Goal: Task Accomplishment & Management: Complete application form

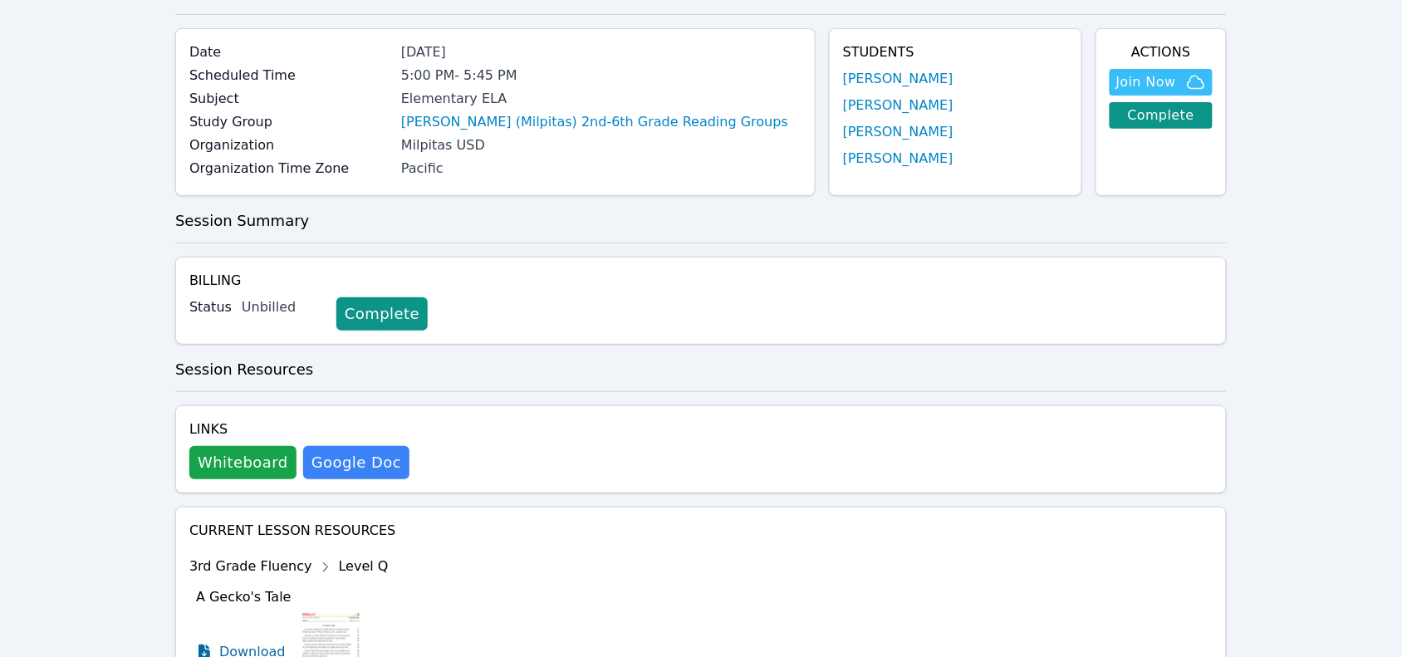
scroll to position [104, 0]
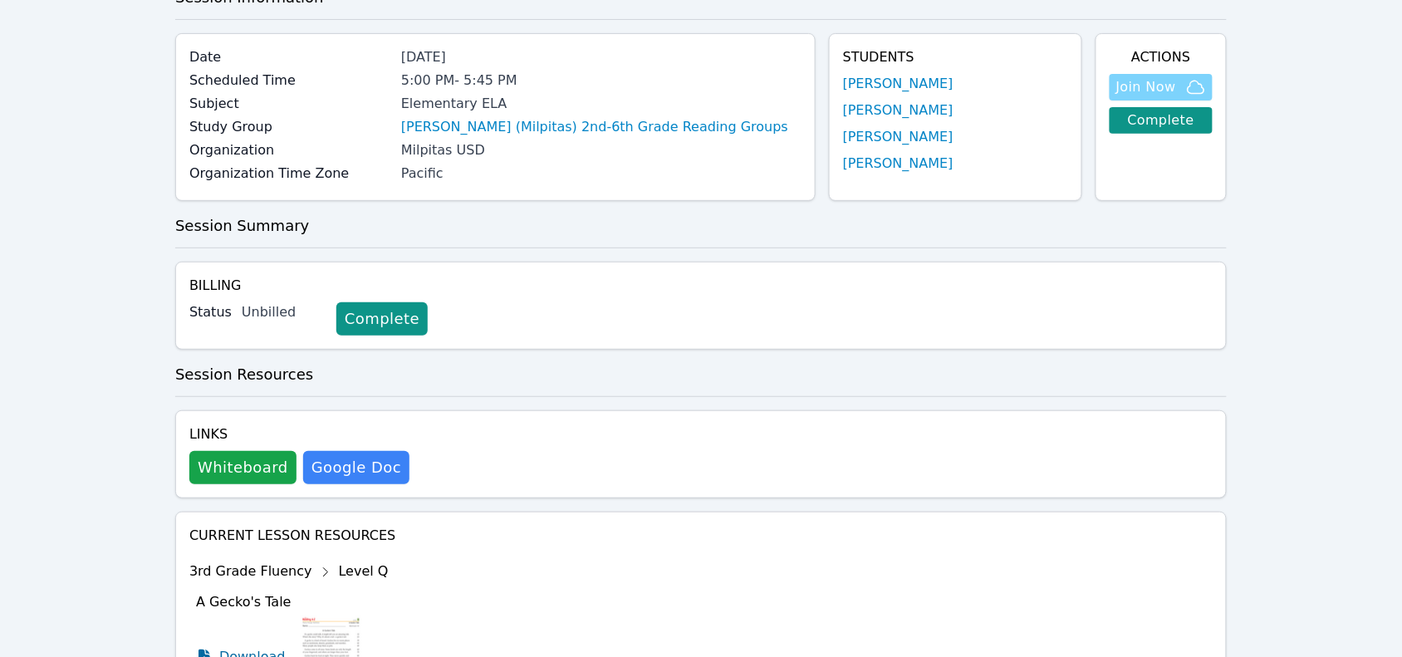
click at [1157, 90] on span "Join Now" at bounding box center [1146, 87] width 60 height 20
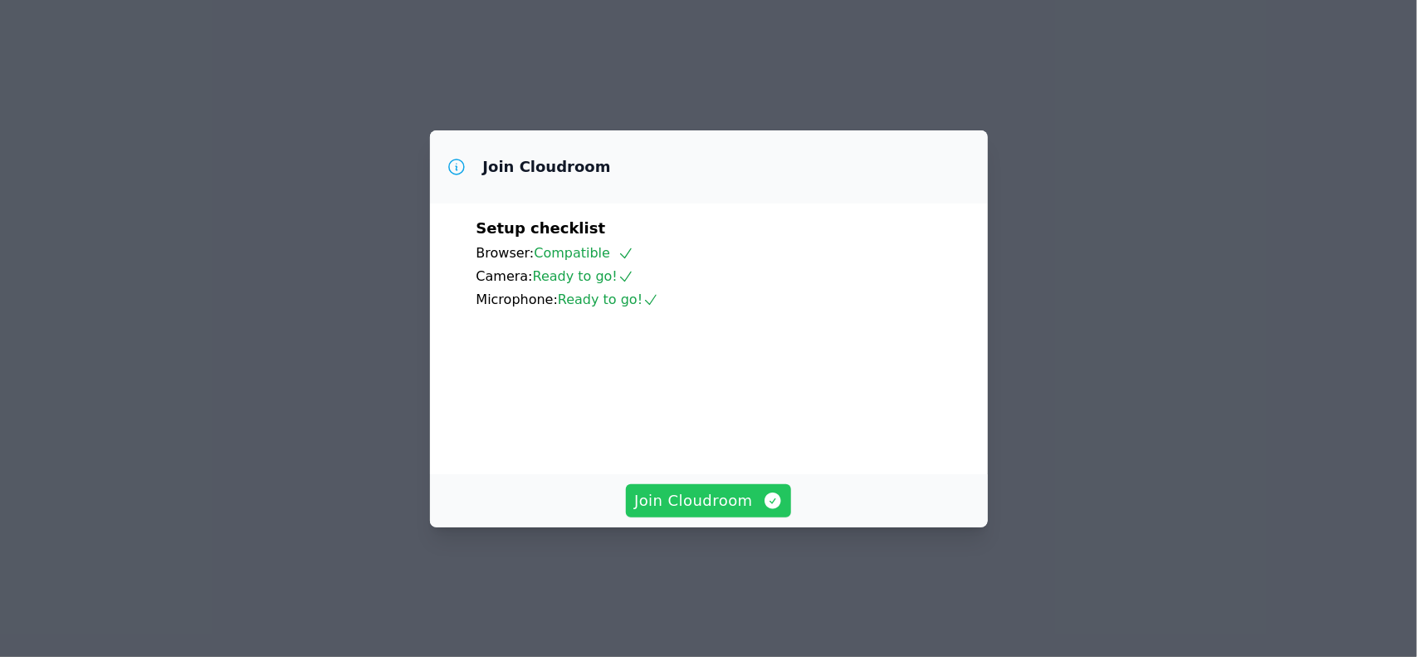
click at [702, 512] on span "Join Cloudroom" at bounding box center [708, 500] width 149 height 23
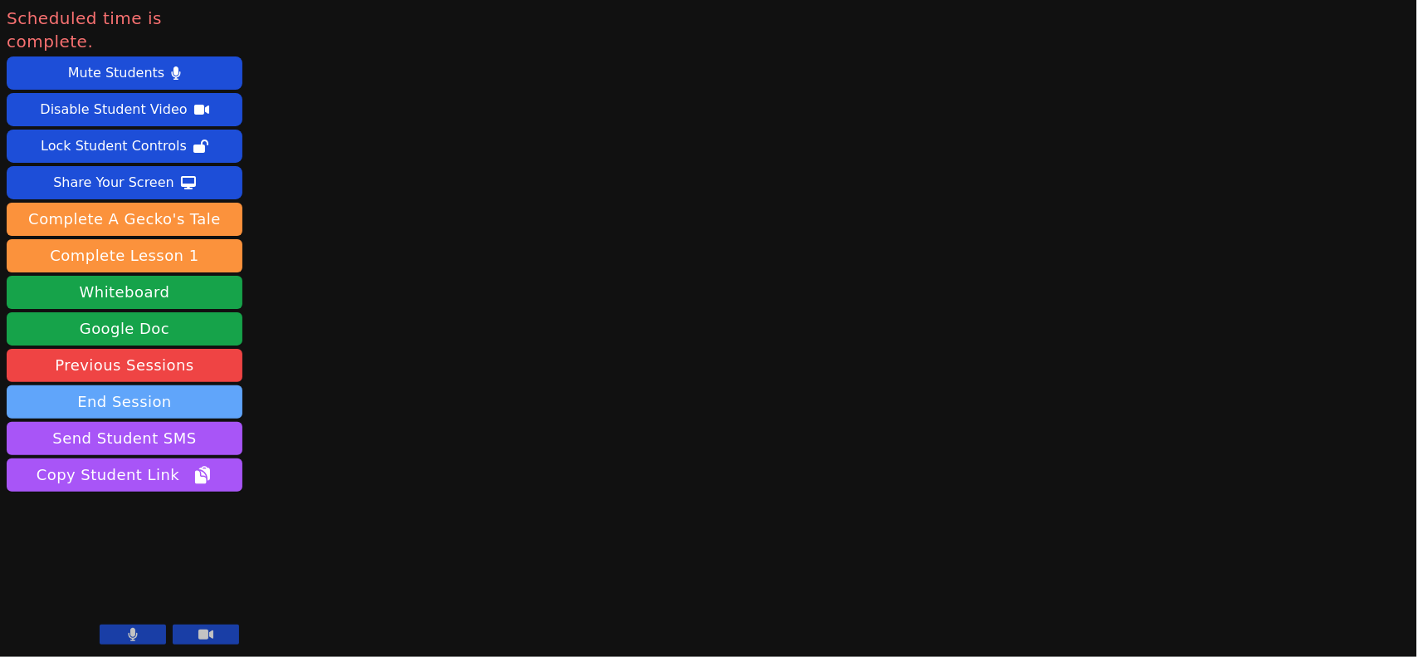
click at [145, 385] on button "End Session" at bounding box center [125, 401] width 236 height 33
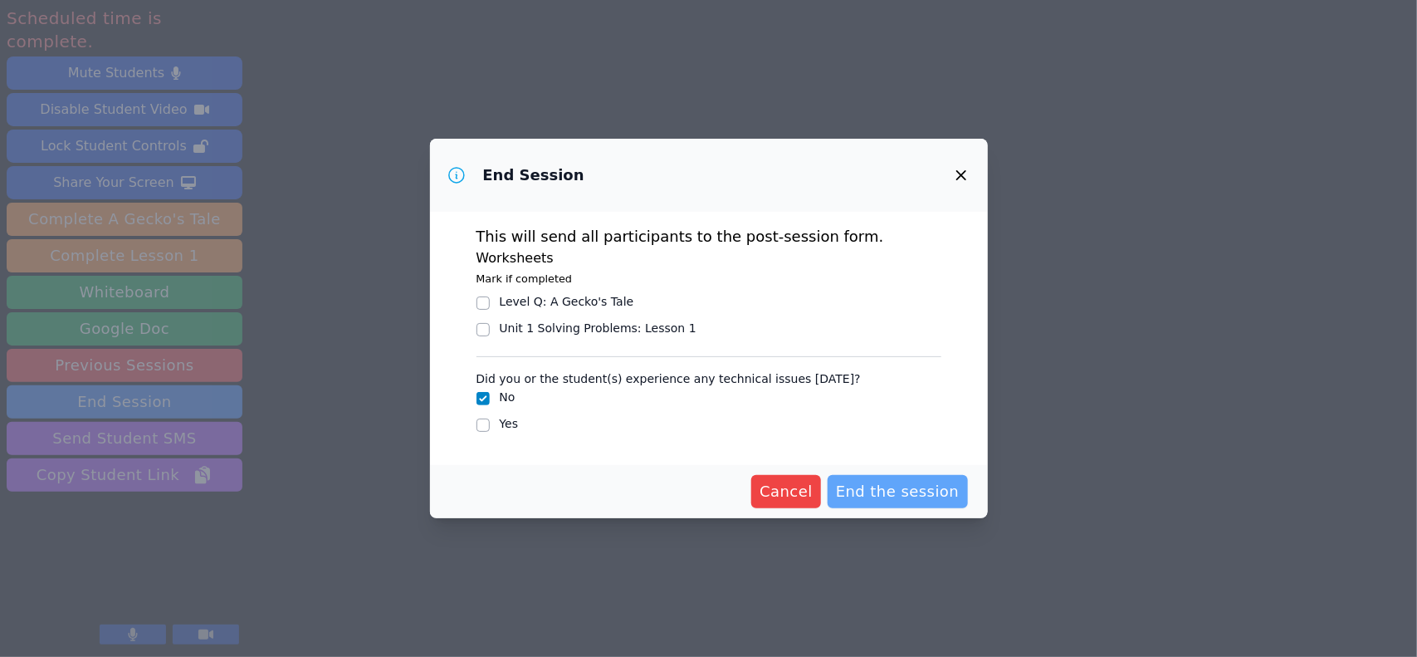
click at [889, 494] on span "End the session" at bounding box center [898, 491] width 124 height 23
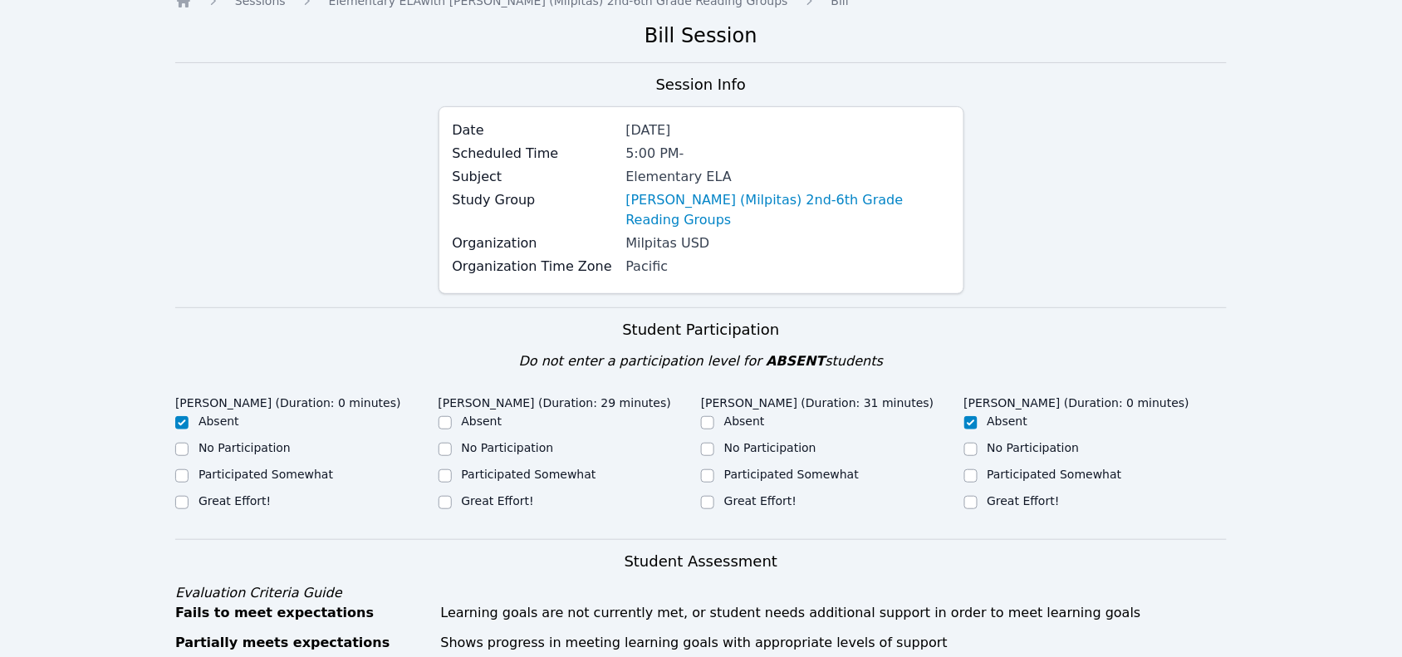
scroll to position [104, 0]
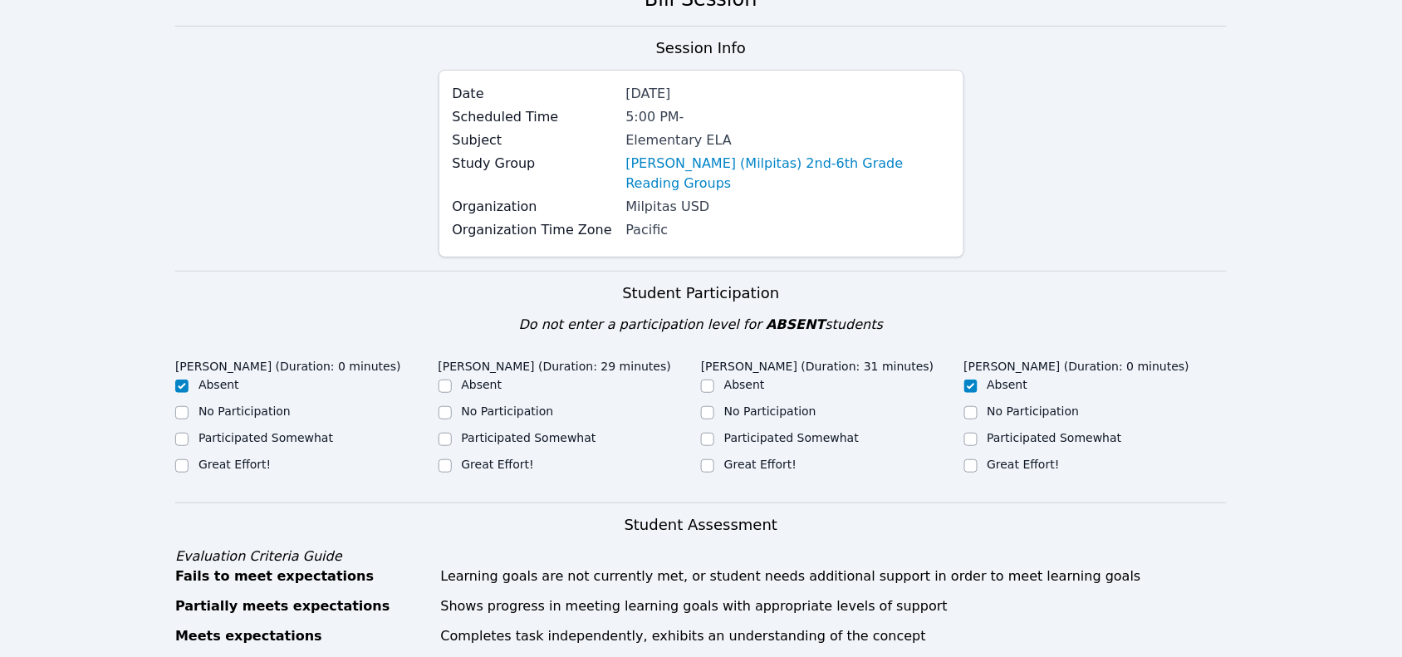
click at [766, 457] on label "Great Effort!" at bounding box center [760, 463] width 72 height 13
click at [714, 459] on input "Great Effort!" at bounding box center [707, 465] width 13 height 13
checkbox input "true"
click at [515, 457] on label "Great Effort!" at bounding box center [498, 463] width 72 height 13
click at [452, 459] on input "Great Effort!" at bounding box center [444, 465] width 13 height 13
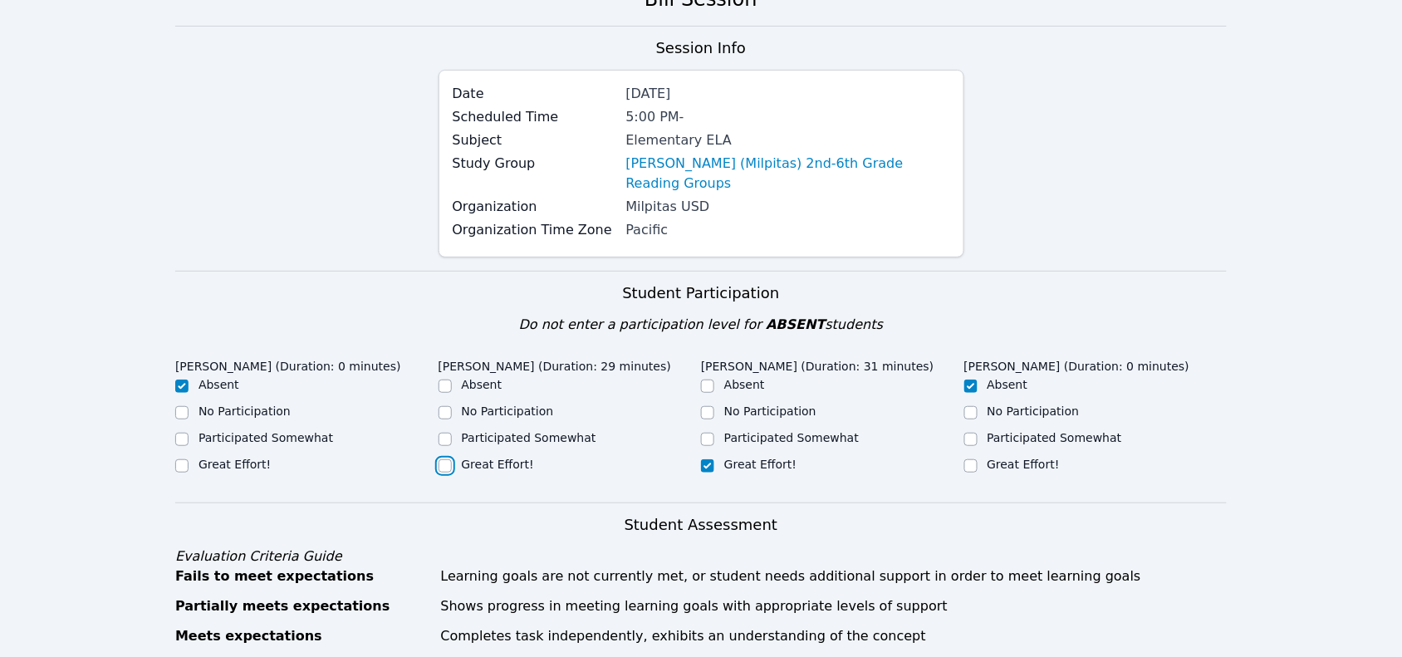
checkbox input "true"
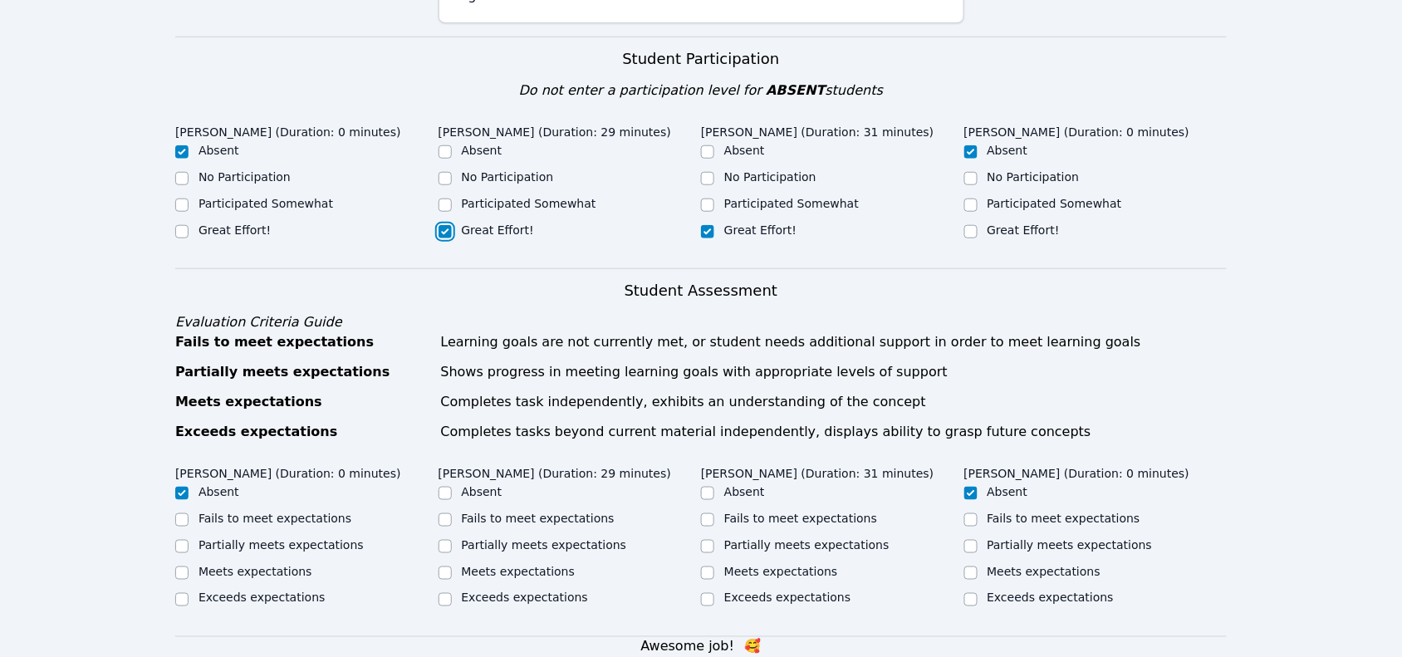
scroll to position [415, 0]
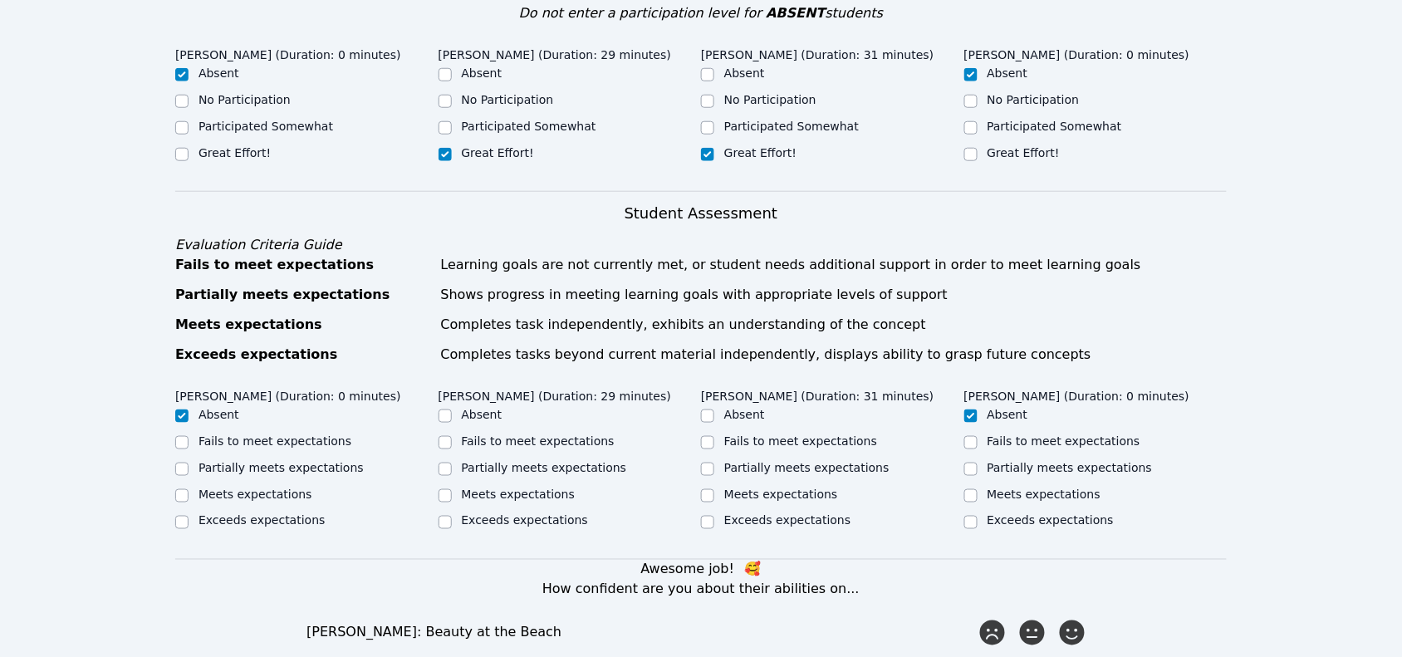
click at [545, 487] on label "Meets expectations" at bounding box center [519, 493] width 114 height 13
click at [452, 489] on input "Meets expectations" at bounding box center [444, 495] width 13 height 13
checkbox input "true"
click at [789, 487] on label "Meets expectations" at bounding box center [781, 493] width 114 height 13
click at [714, 489] on input "Meets expectations" at bounding box center [707, 495] width 13 height 13
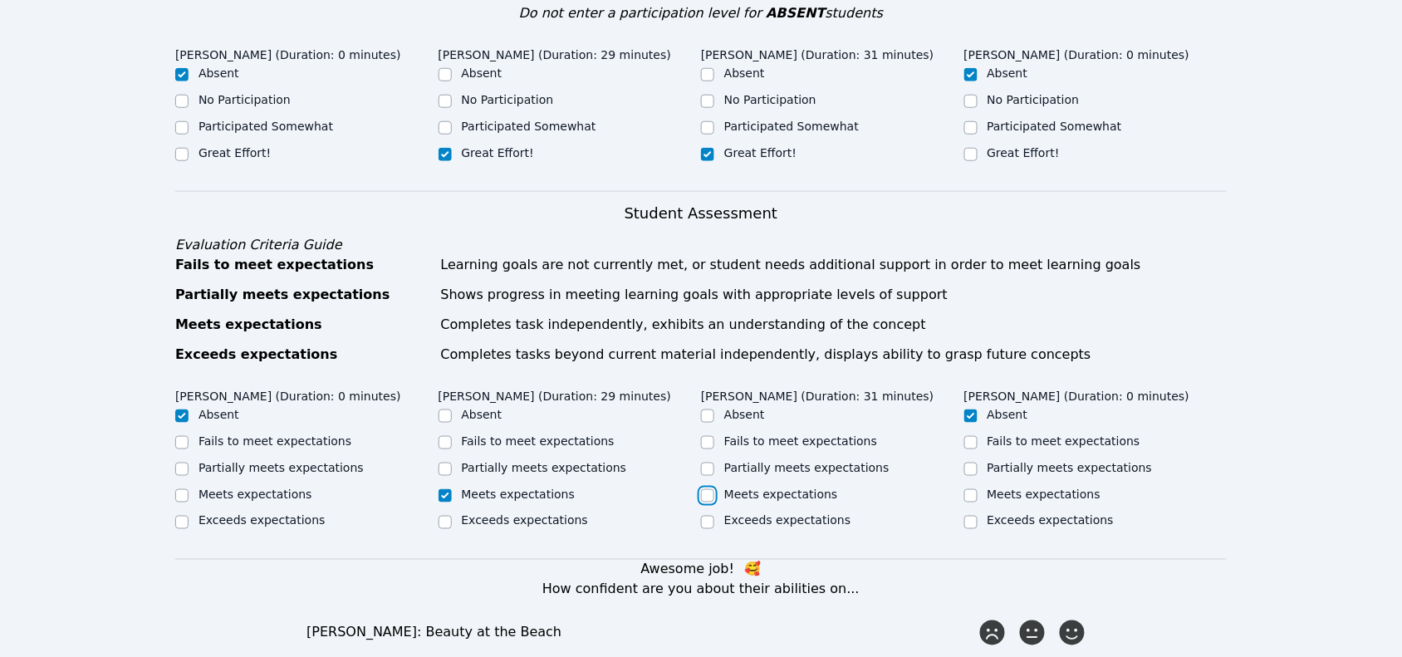
checkbox input "true"
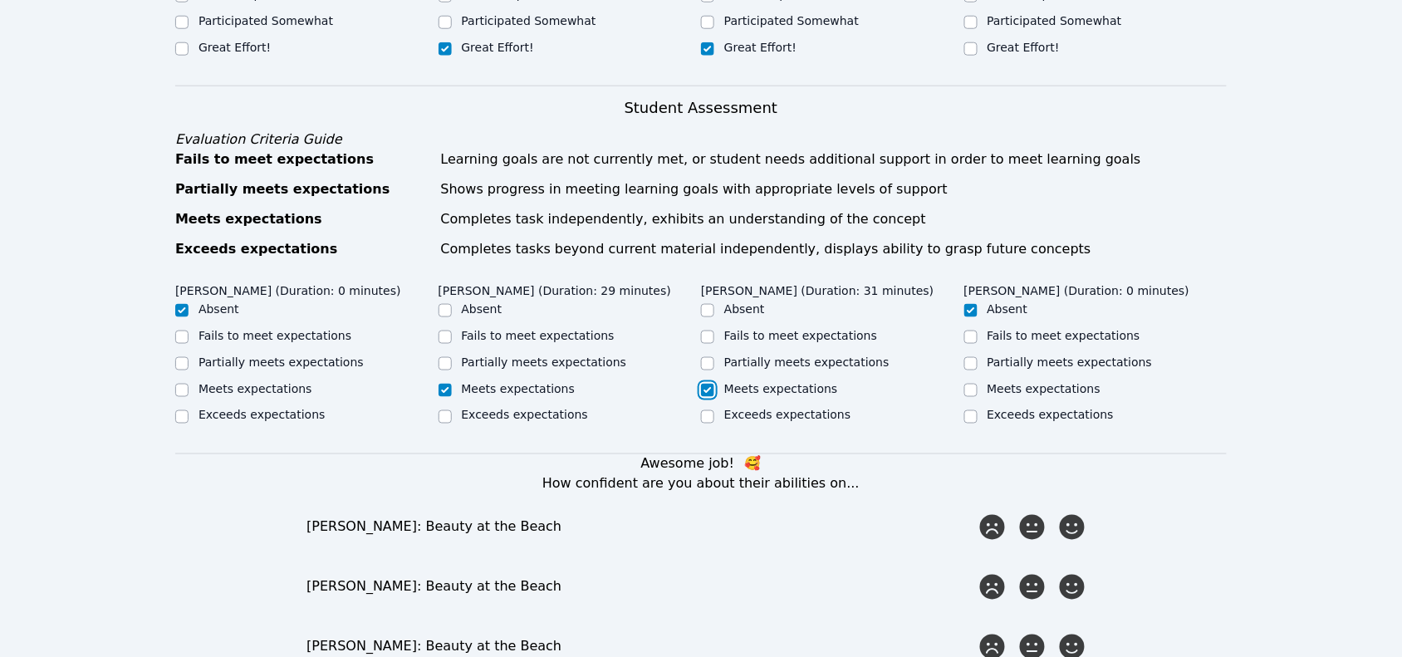
scroll to position [623, 0]
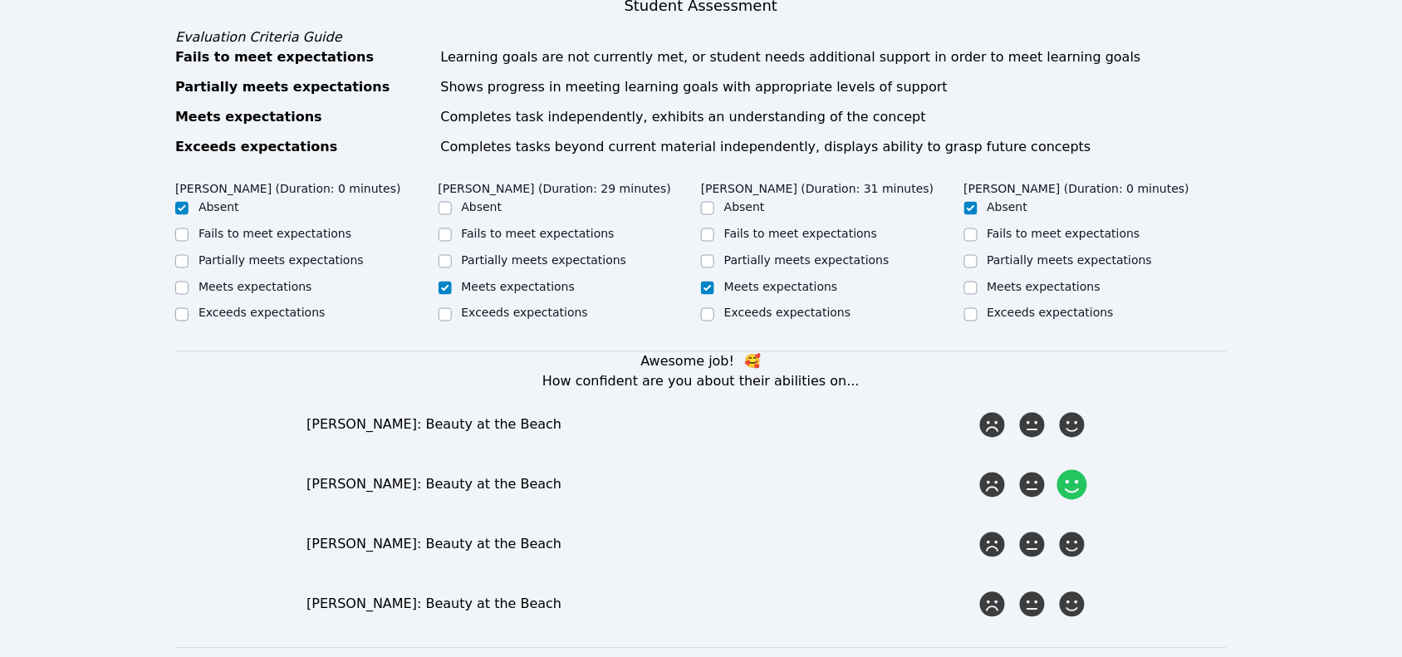
drag, startPoint x: 1068, startPoint y: 399, endPoint x: 1063, endPoint y: 455, distance: 55.9
click at [1069, 413] on icon at bounding box center [1071, 425] width 25 height 25
click at [0, 0] on input "radio" at bounding box center [0, 0] width 0 height 0
click at [1064, 470] on icon at bounding box center [1072, 485] width 30 height 30
click at [0, 0] on input "radio" at bounding box center [0, 0] width 0 height 0
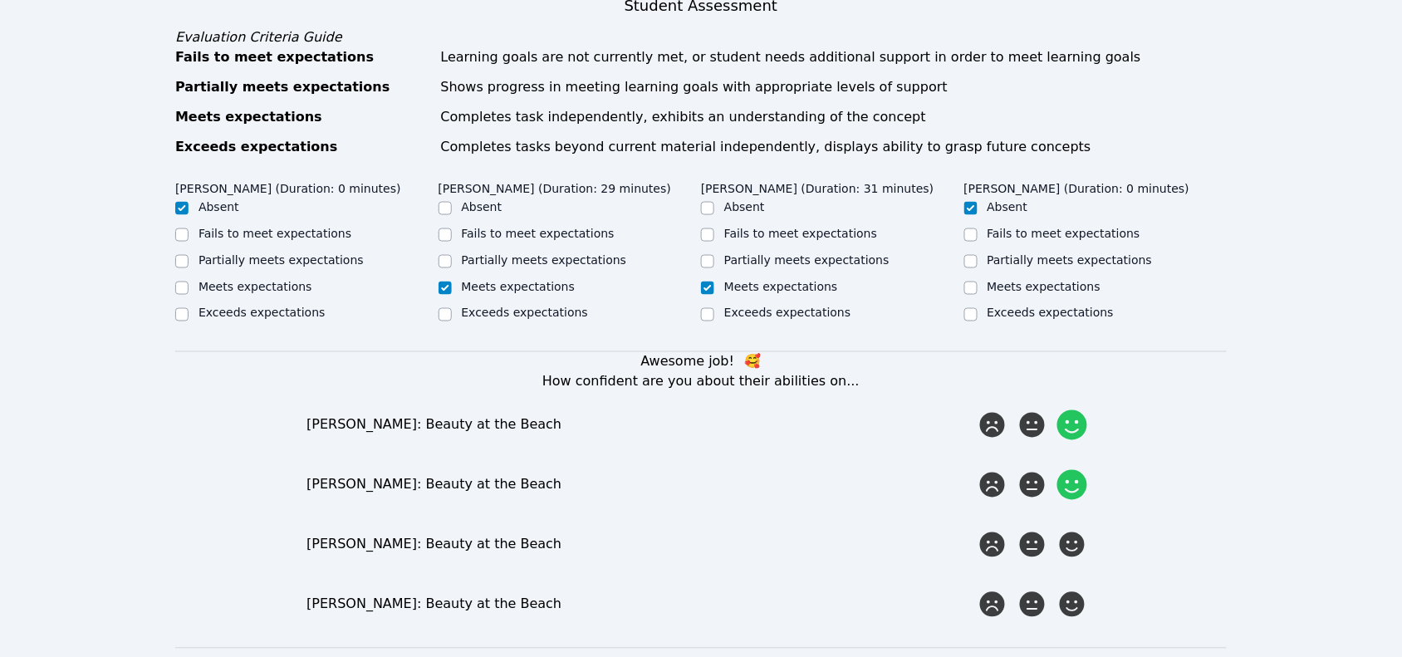
drag, startPoint x: 1072, startPoint y: 521, endPoint x: 1080, endPoint y: 546, distance: 26.3
click at [1072, 532] on icon at bounding box center [1071, 544] width 25 height 25
click at [0, 0] on input "radio" at bounding box center [0, 0] width 0 height 0
click at [1081, 589] on icon at bounding box center [1072, 604] width 30 height 30
click at [0, 0] on input "radio" at bounding box center [0, 0] width 0 height 0
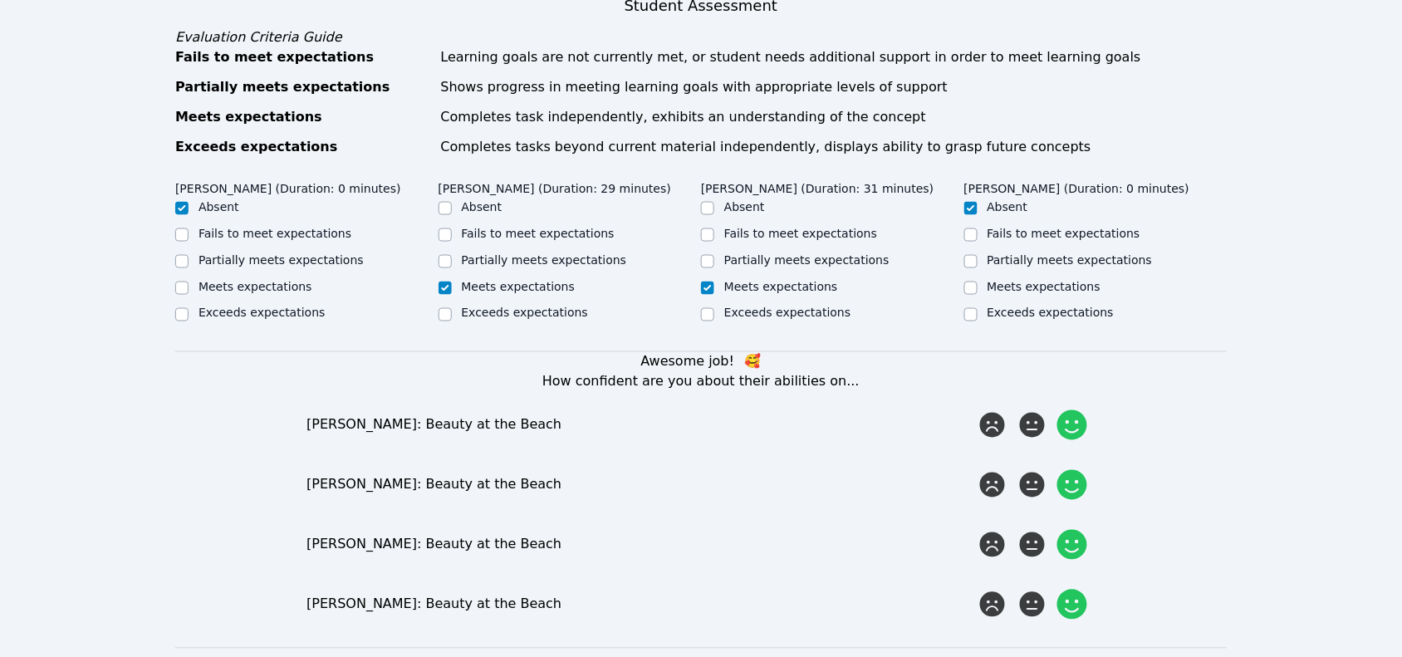
click at [749, 306] on label "Exceeds expectations" at bounding box center [787, 312] width 126 height 13
click at [714, 308] on input "Exceeds expectations" at bounding box center [707, 314] width 13 height 13
checkbox input "true"
checkbox input "false"
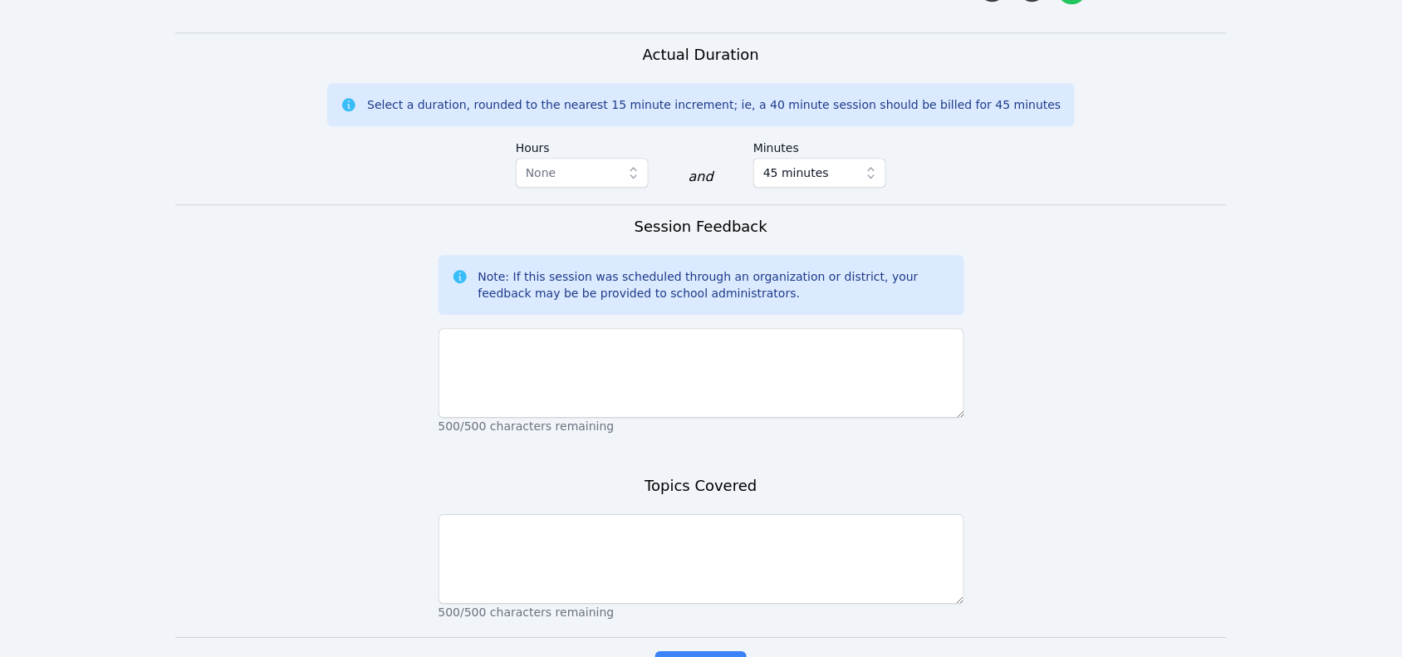
scroll to position [1245, 0]
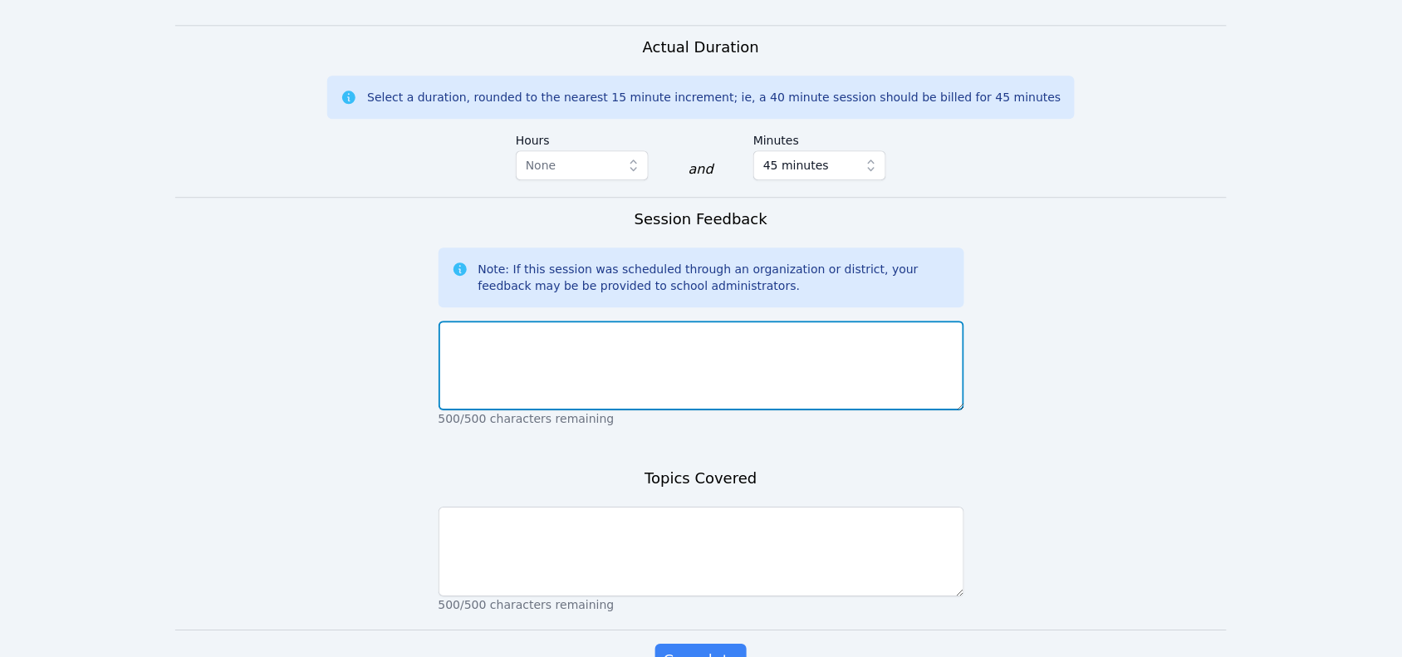
click at [654, 357] on textarea at bounding box center [701, 365] width 526 height 90
type textarea "Everything worked well."
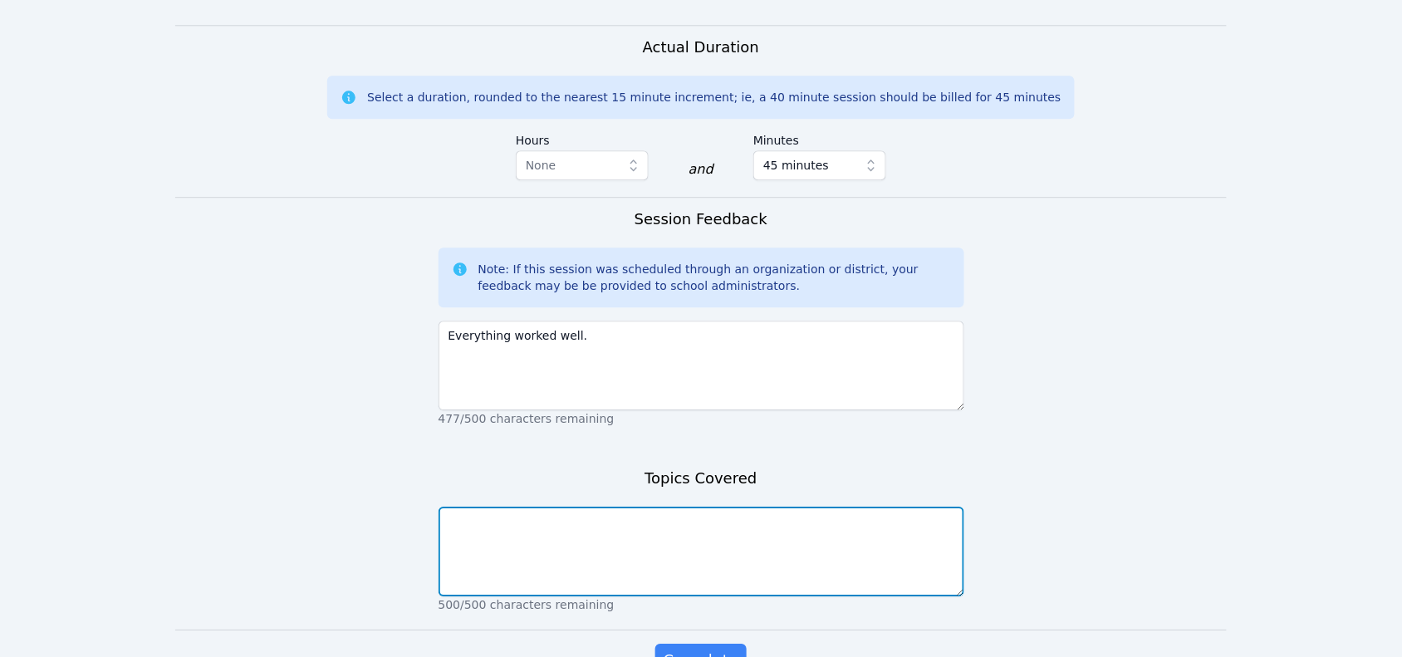
click at [677, 529] on textarea at bounding box center [701, 551] width 526 height 90
click at [674, 506] on textarea "We completed a fluency and worked on our solving problems lesson." at bounding box center [701, 551] width 526 height 90
click at [762, 506] on textarea "We completed a fluency and worked on our 'solving problems lesson." at bounding box center [701, 551] width 526 height 90
click at [832, 508] on textarea "We completed a fluency and worked on our 'solving problems' lesson." at bounding box center [701, 551] width 526 height 90
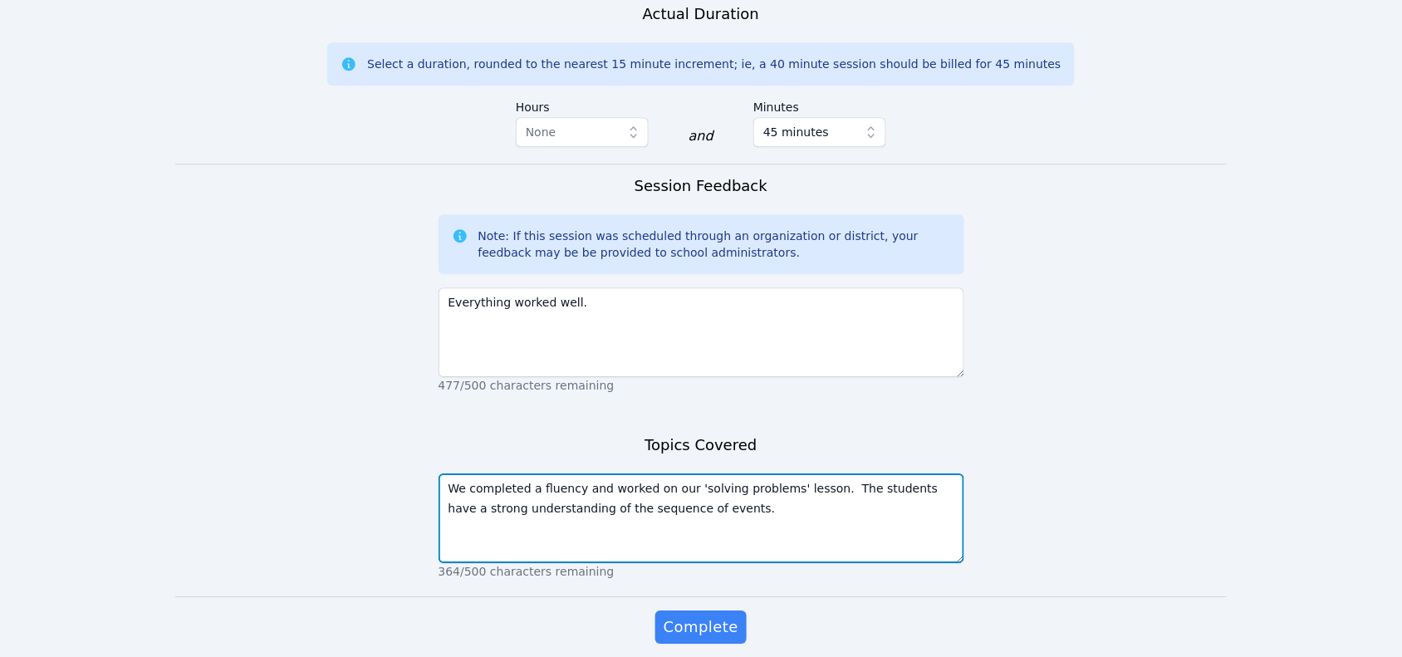
scroll to position [1326, 0]
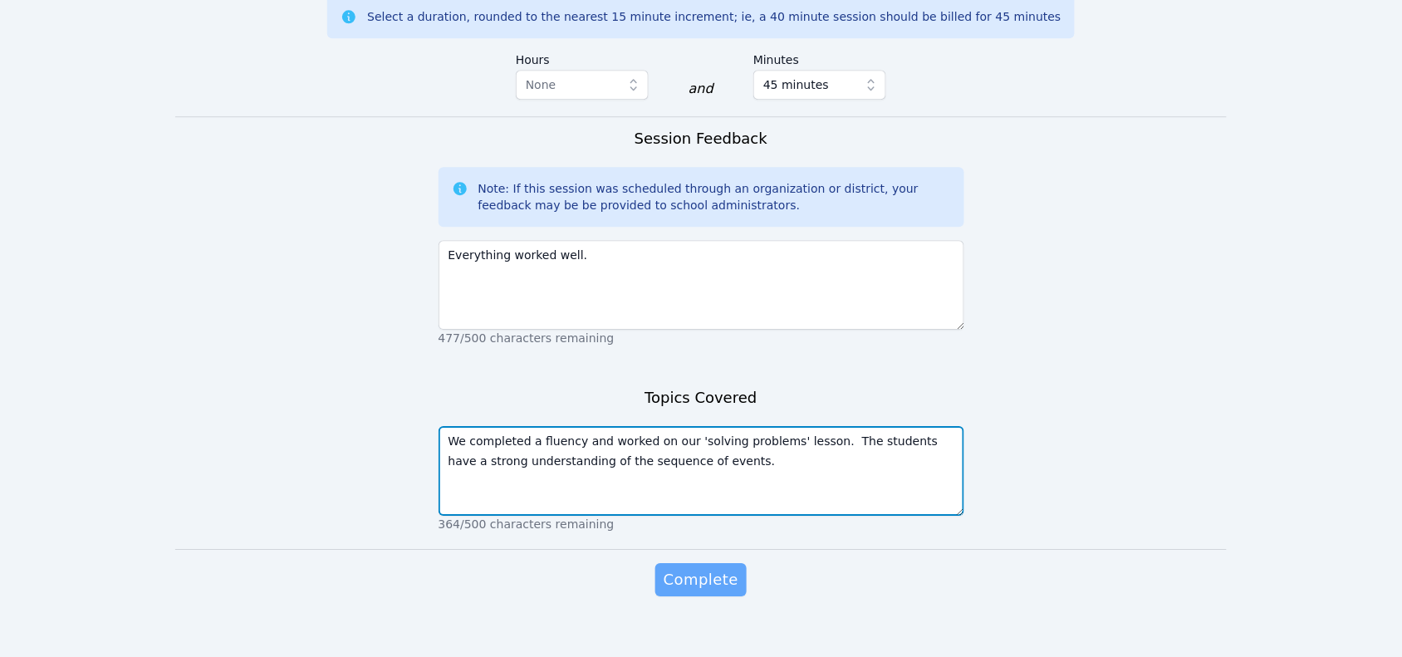
type textarea "We completed a fluency and worked on our 'solving problems' lesson. The student…"
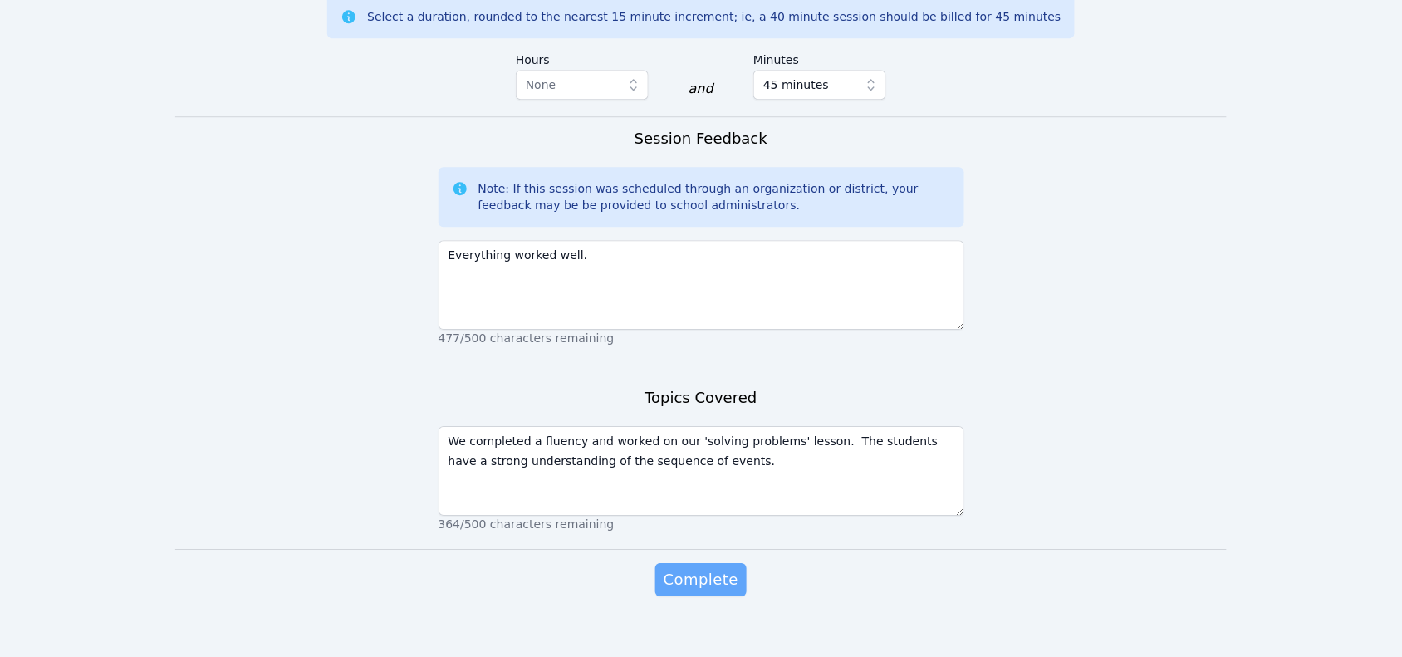
click at [712, 568] on span "Complete" at bounding box center [700, 579] width 75 height 23
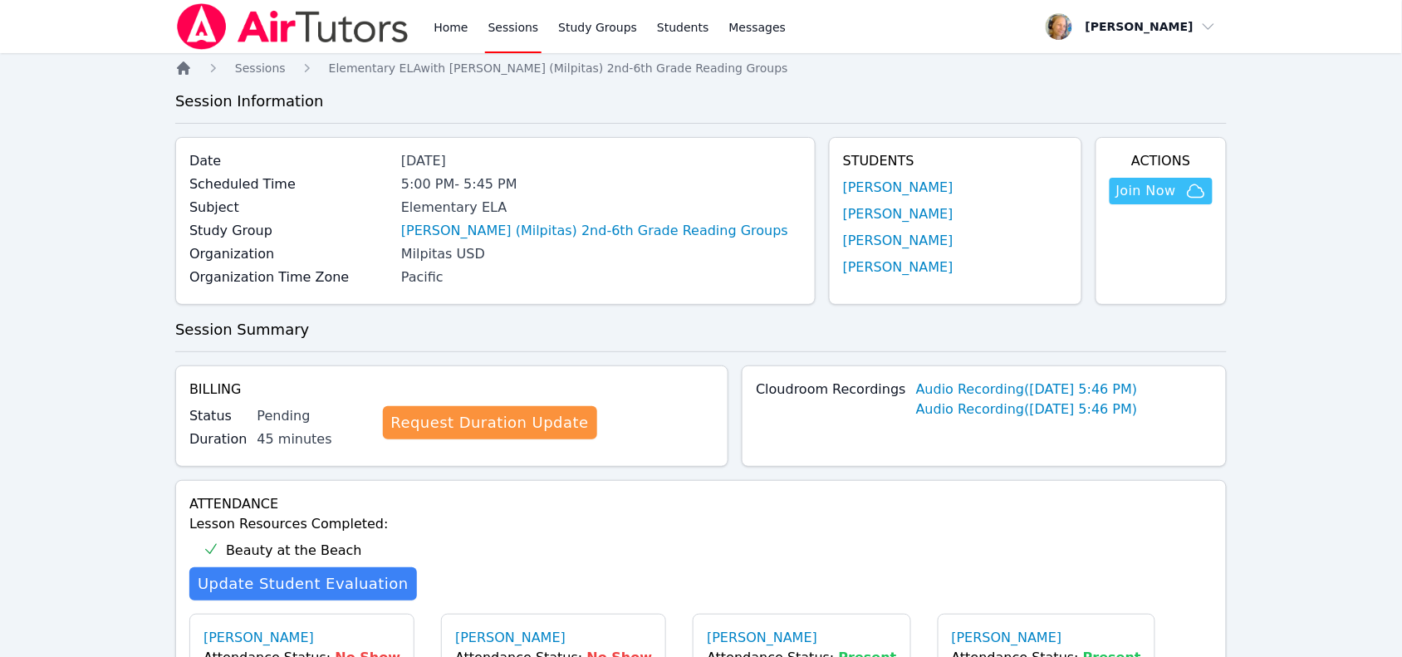
click at [180, 76] on icon "Breadcrumb" at bounding box center [183, 68] width 17 height 17
